Goal: Task Accomplishment & Management: Manage account settings

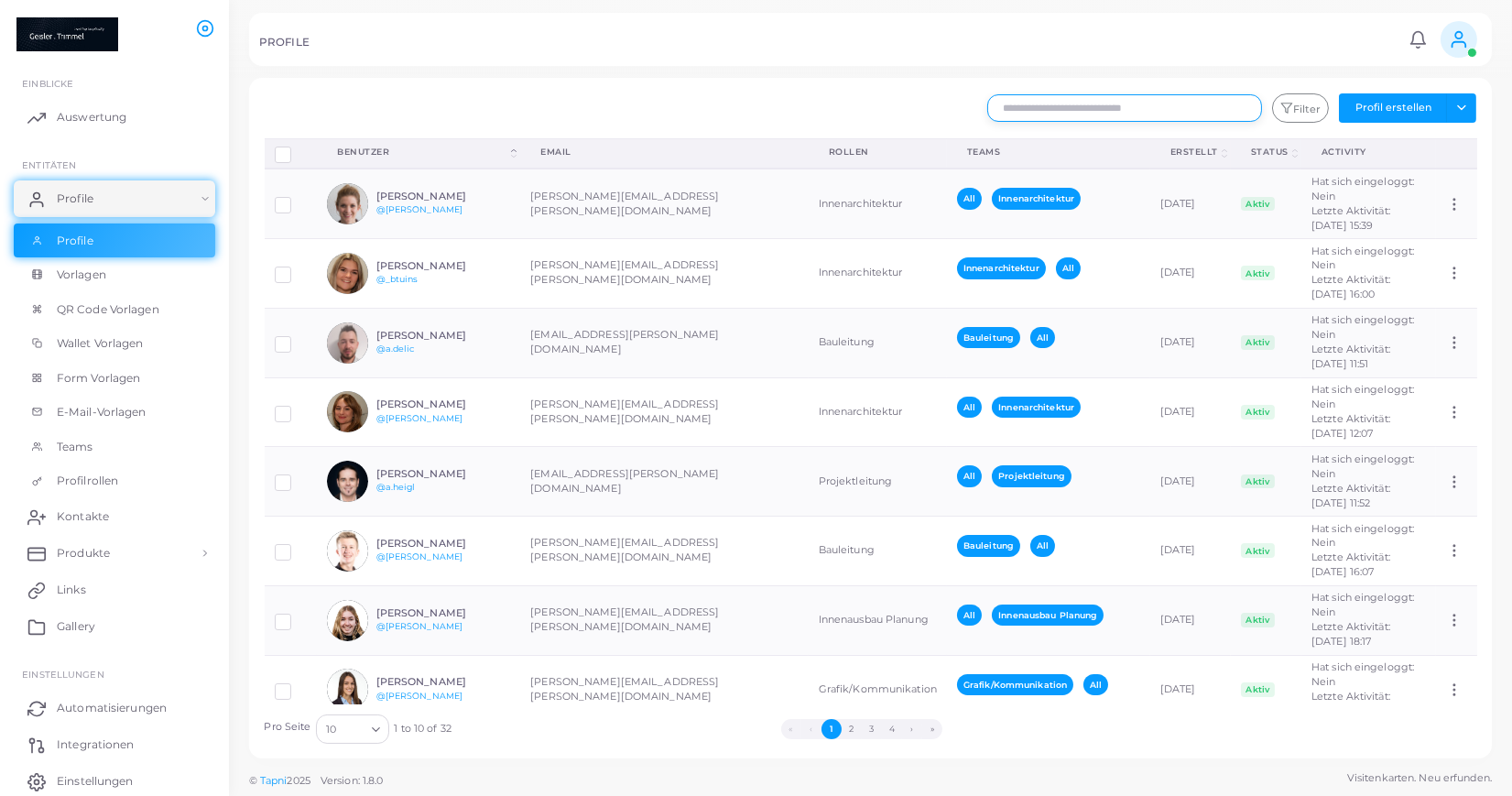
click at [1043, 110] on input "text" at bounding box center [1124, 108] width 275 height 27
type input "****"
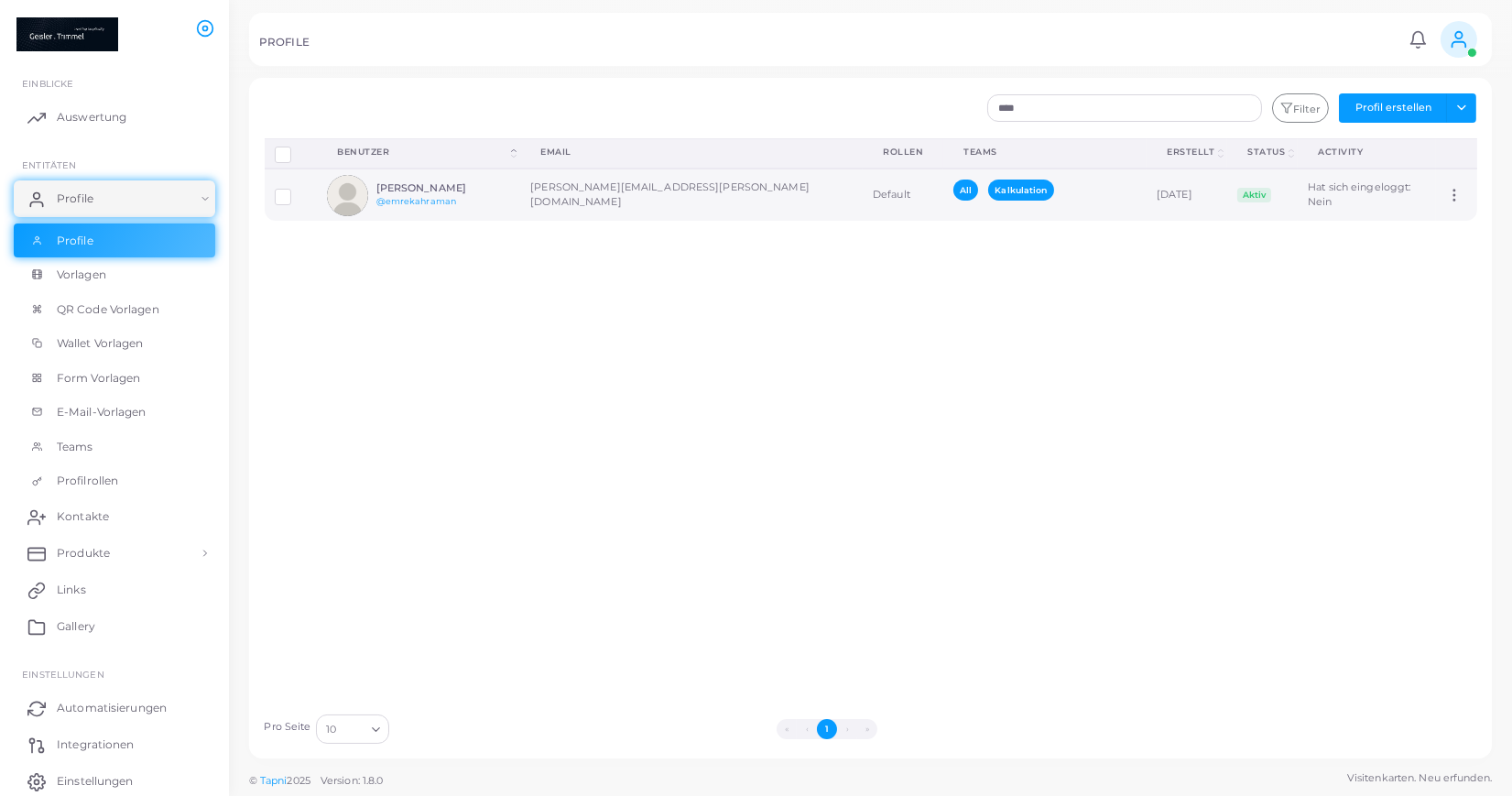
click at [1042, 197] on td "All Kalkulation" at bounding box center [1044, 195] width 203 height 52
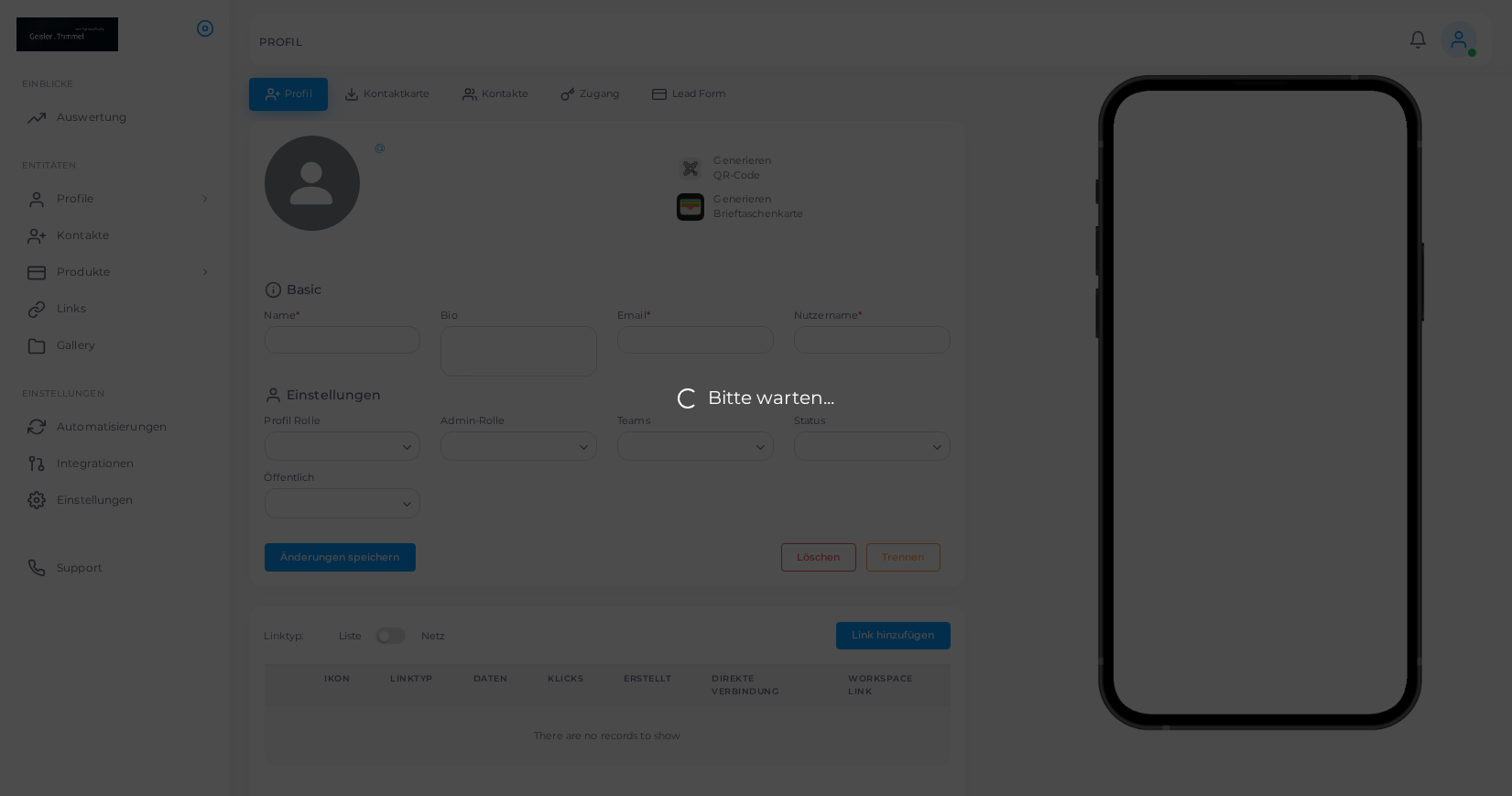
type input "**********"
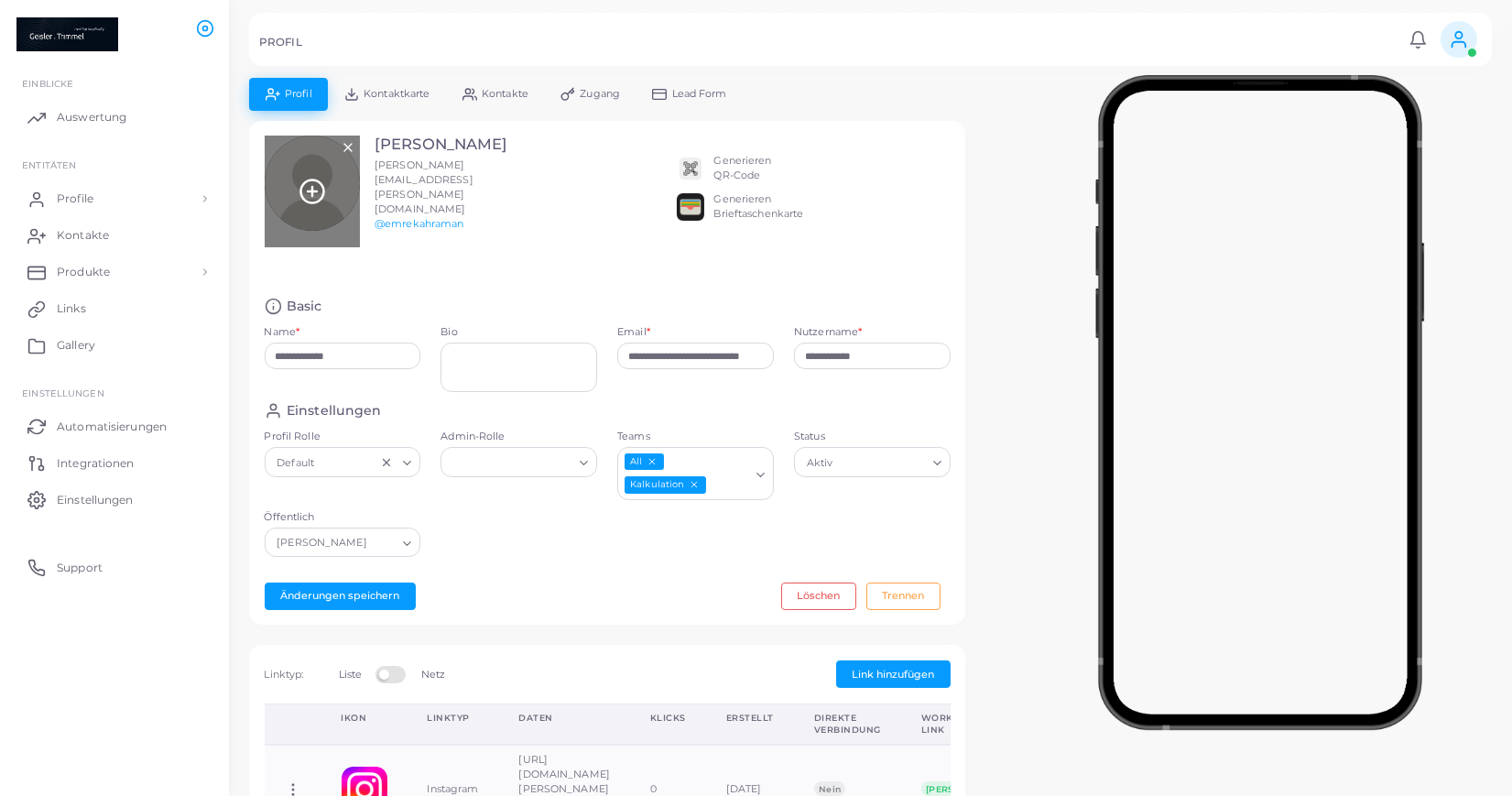
click at [318, 184] on icon at bounding box center [312, 191] width 27 height 27
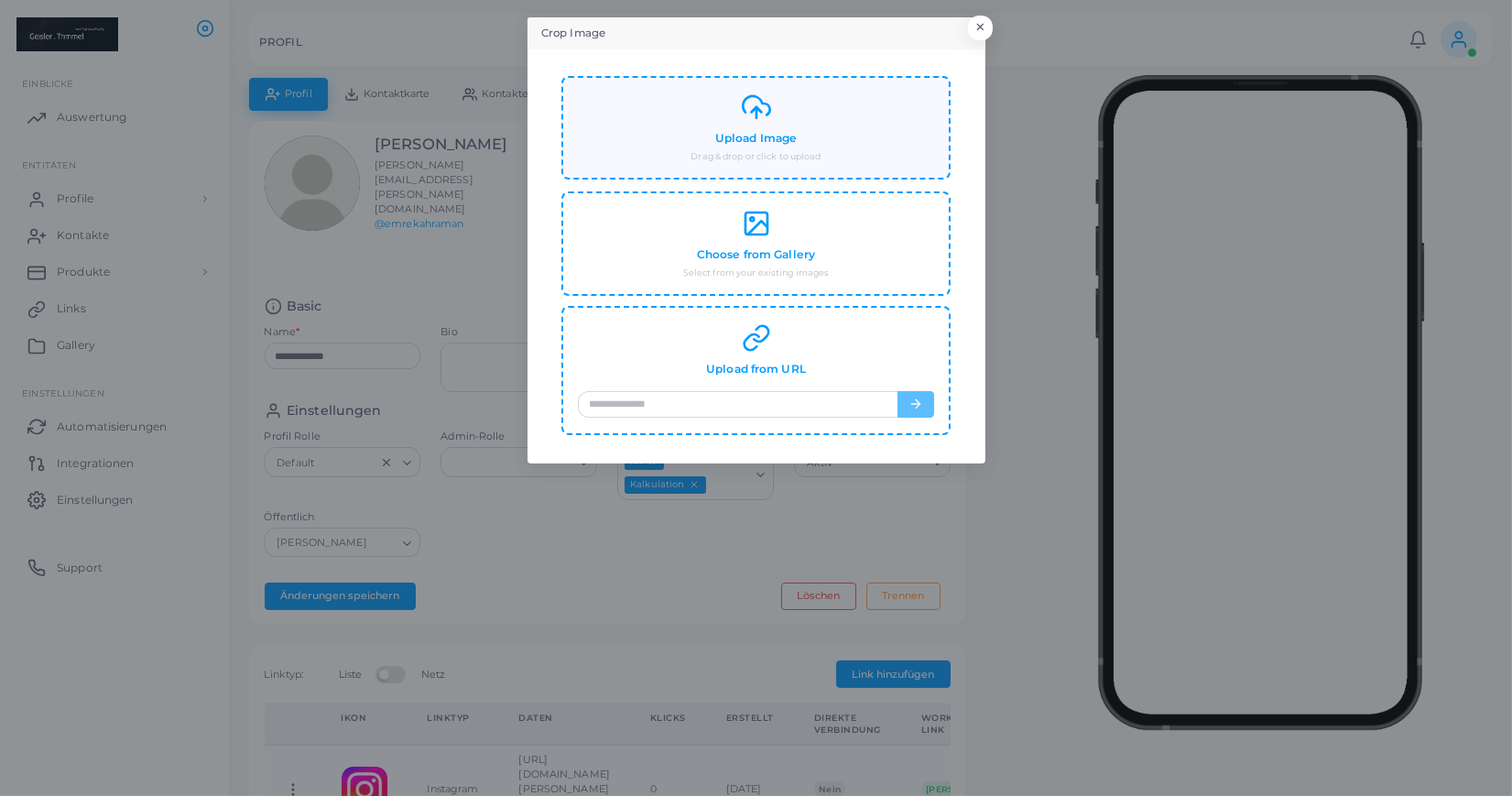
click at [746, 149] on div "Upload Image Drag & drop or click to upload" at bounding box center [755, 127] width 355 height 71
click at [756, 118] on line at bounding box center [756, 112] width 0 height 11
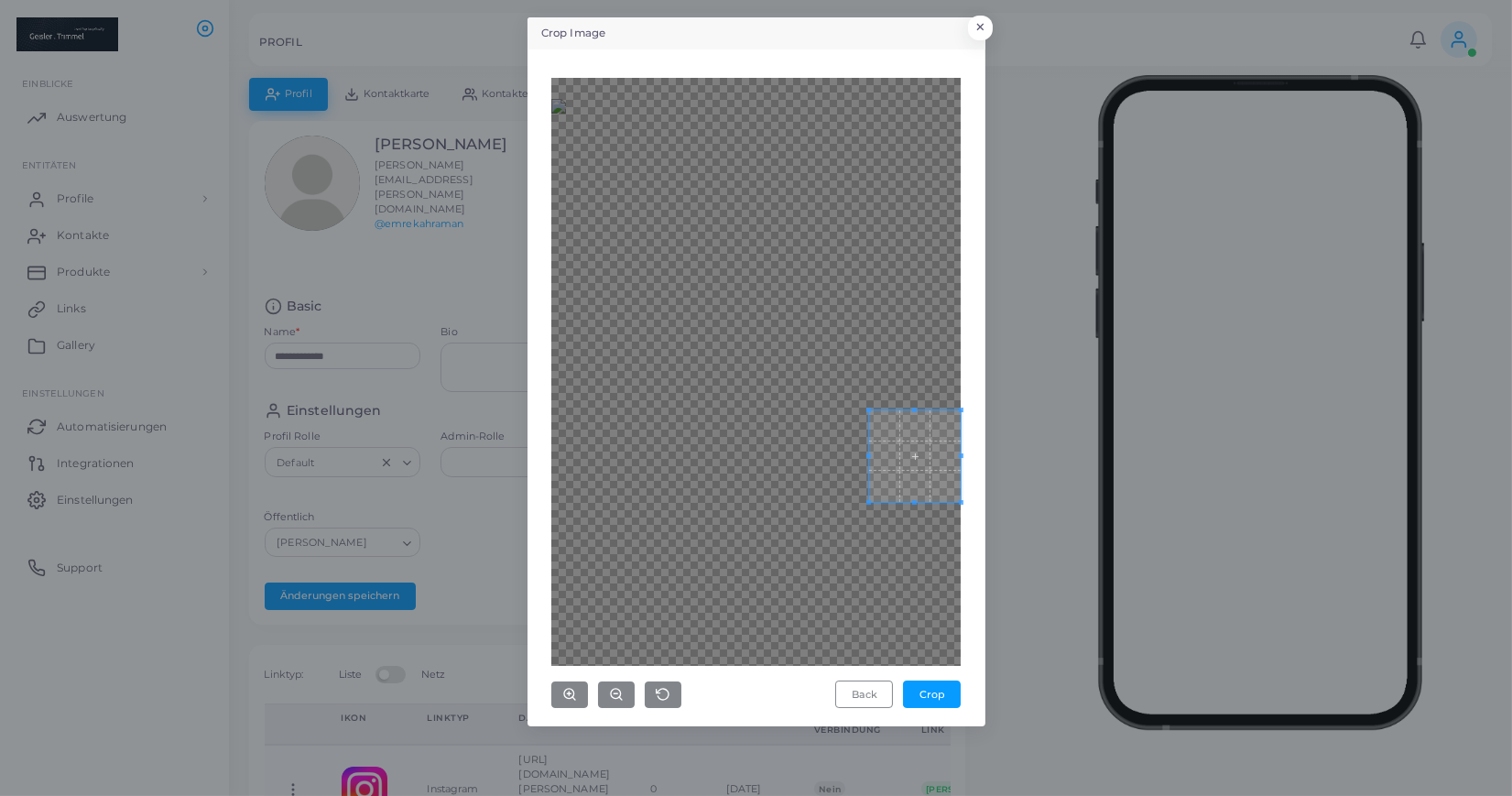
click at [974, 559] on div "Crop Image × Back Crop" at bounding box center [756, 372] width 458 height 709
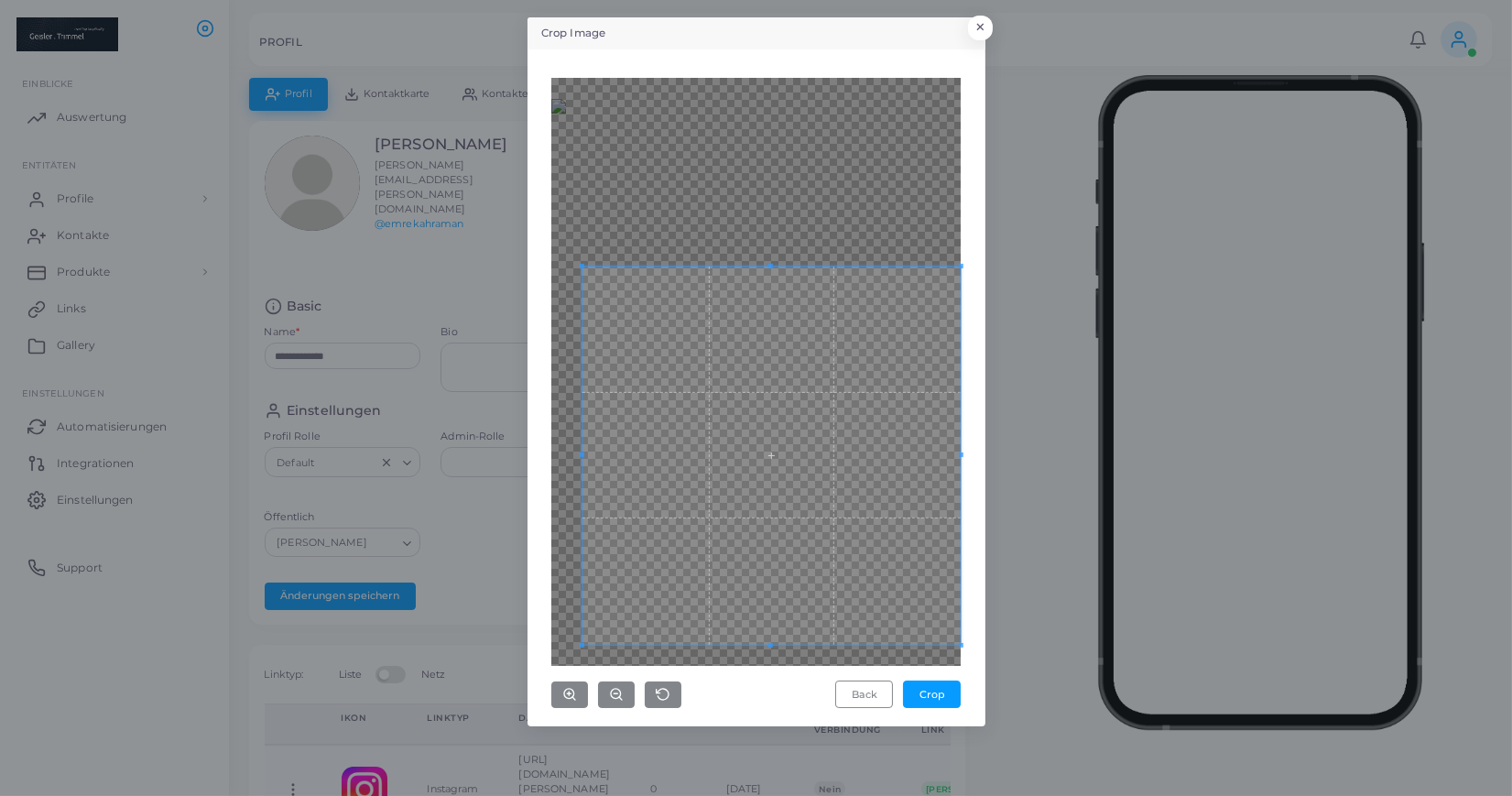
click at [512, 173] on div "Crop Image × Back Crop" at bounding box center [756, 398] width 1512 height 796
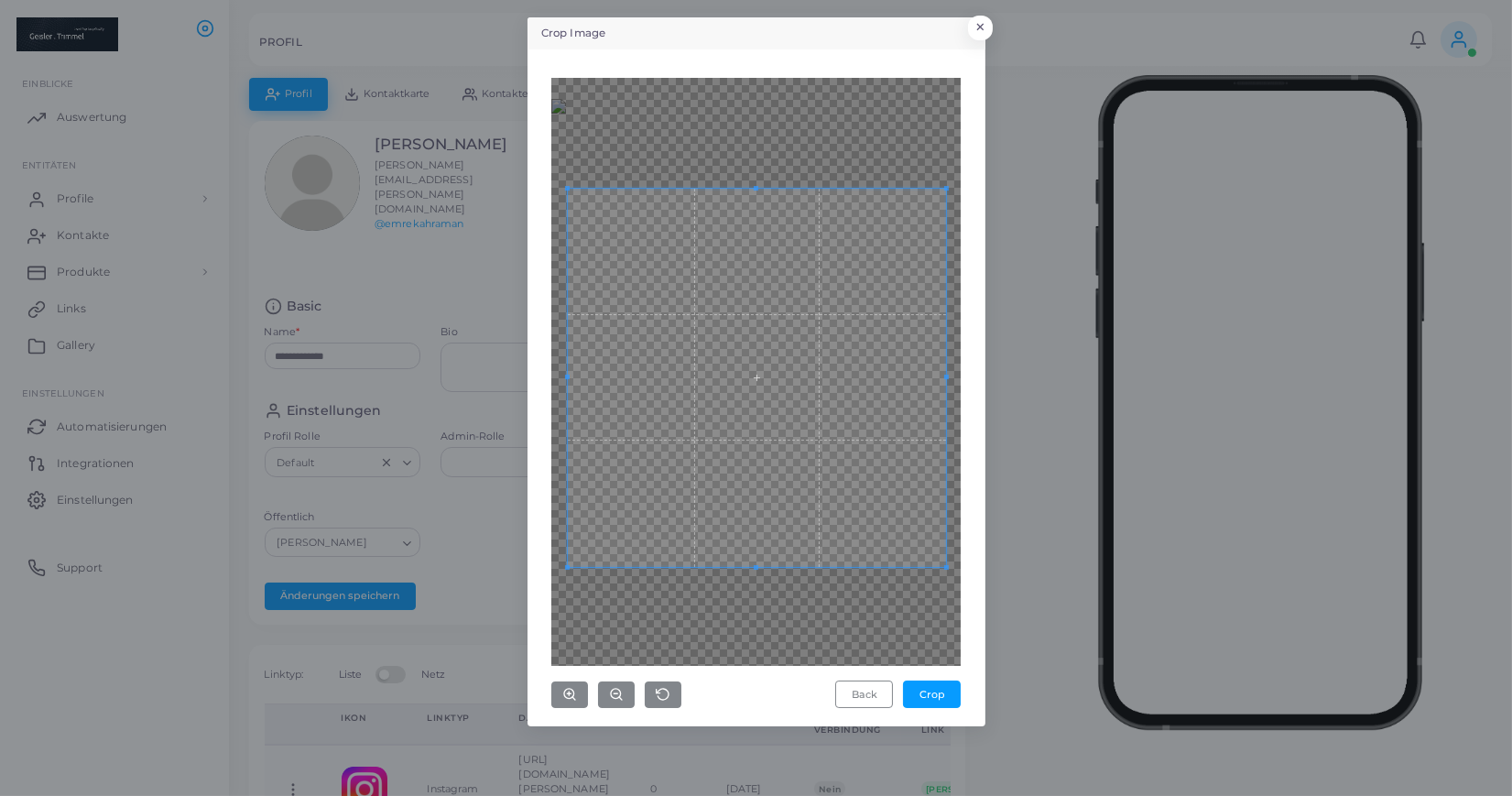
click at [766, 324] on span at bounding box center [757, 378] width 378 height 379
click at [932, 692] on button "Crop" at bounding box center [931, 694] width 57 height 27
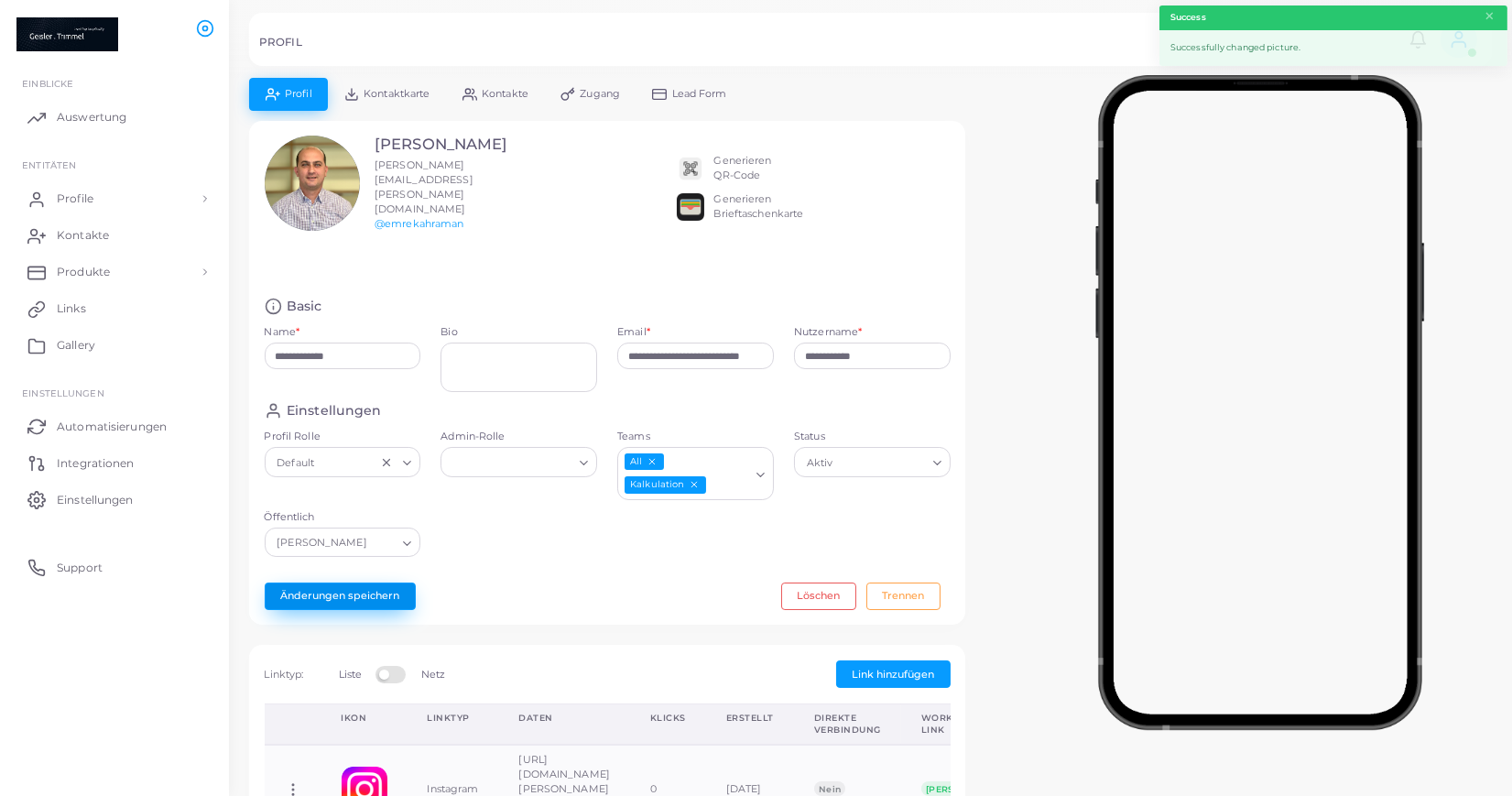
click at [382, 582] on button "Änderungen speichern" at bounding box center [341, 596] width 151 height 27
